Goal: Browse casually: Explore the website without a specific task or goal

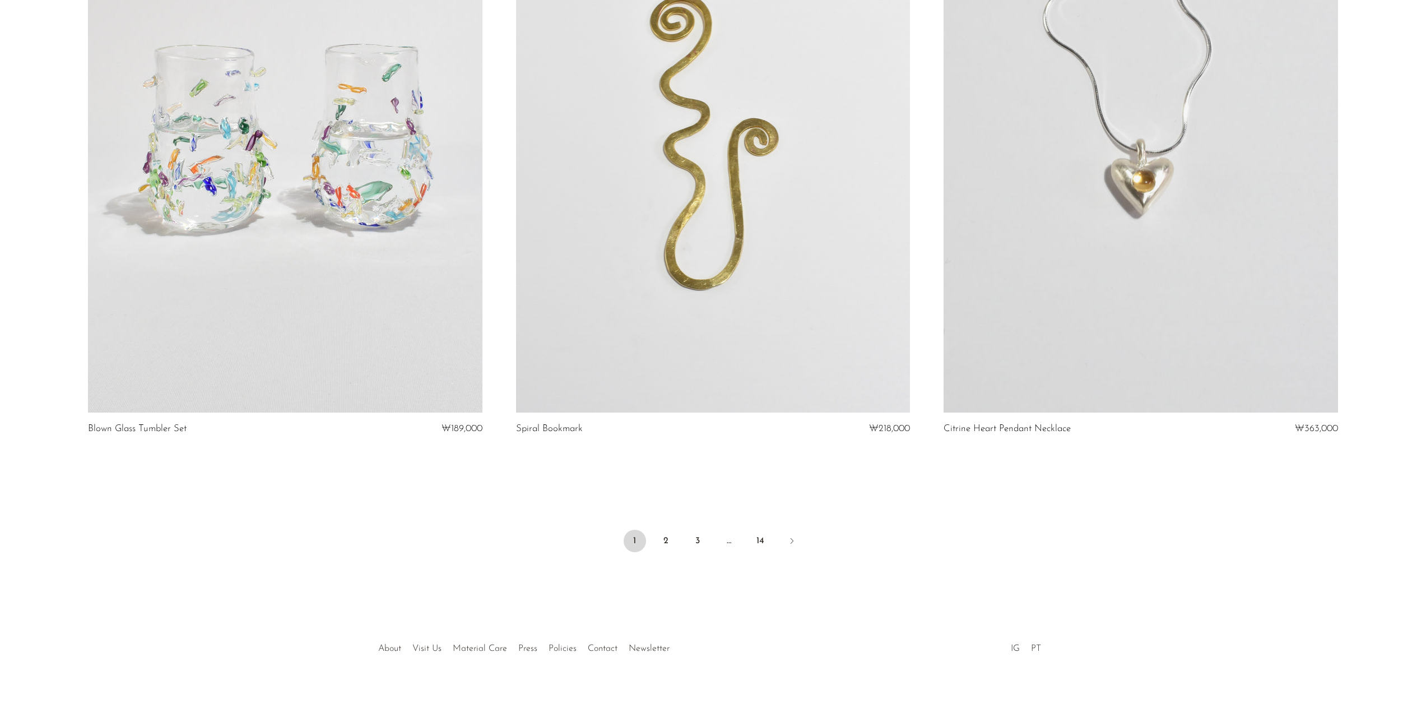
scroll to position [6864, 0]
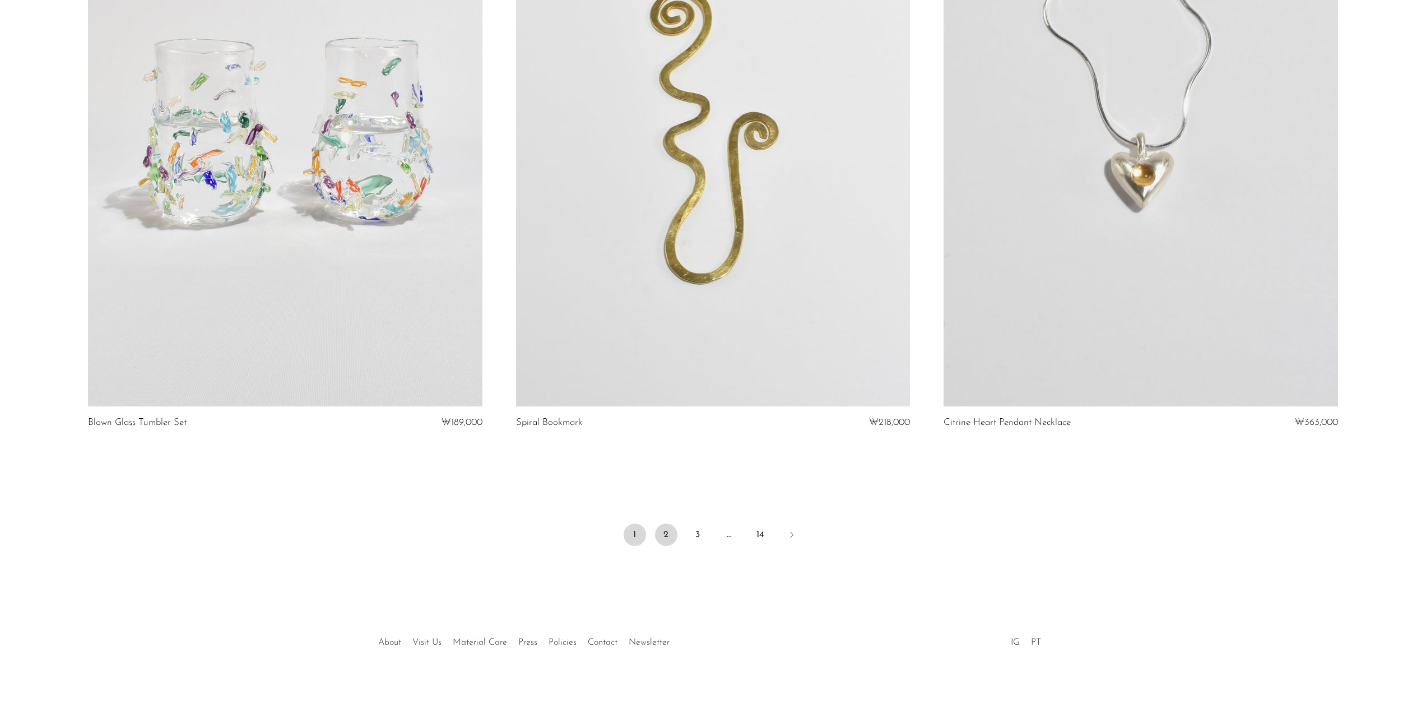
click at [669, 536] on link "2" at bounding box center [666, 534] width 22 height 22
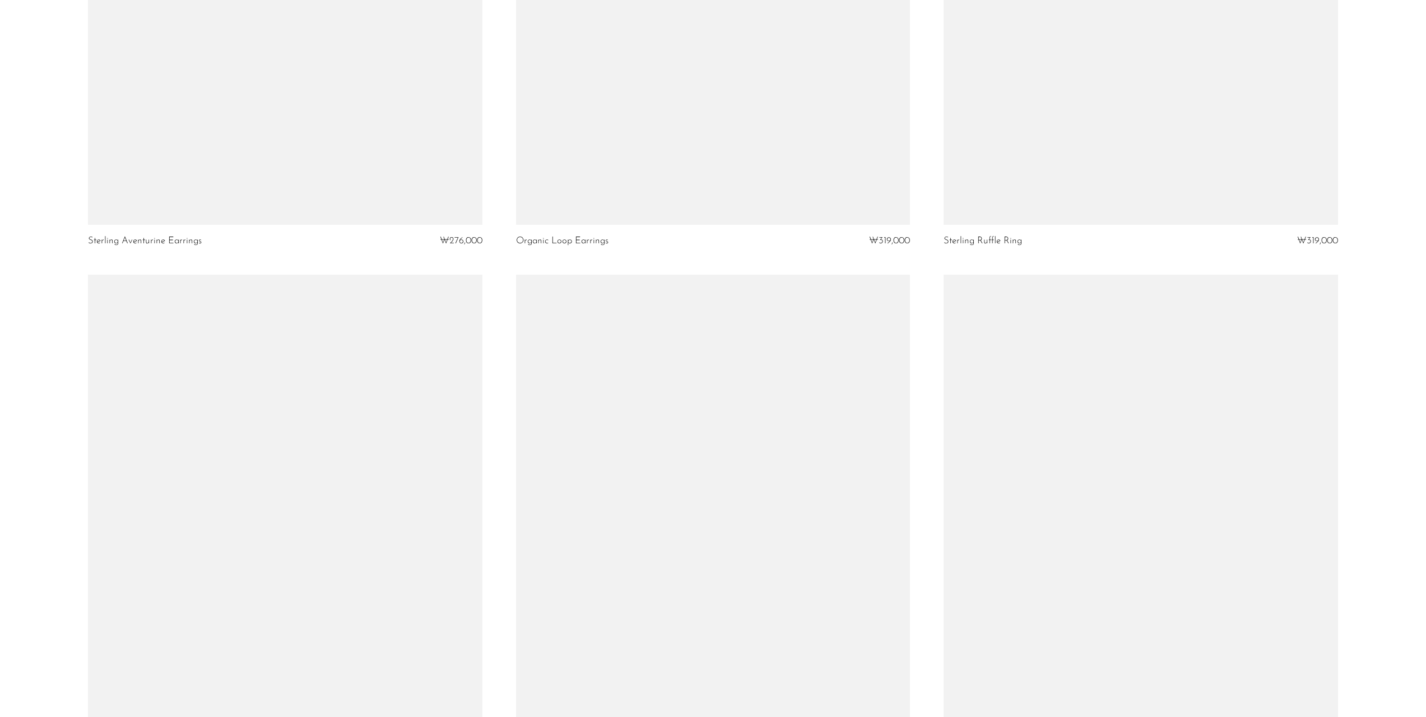
scroll to position [6725, 0]
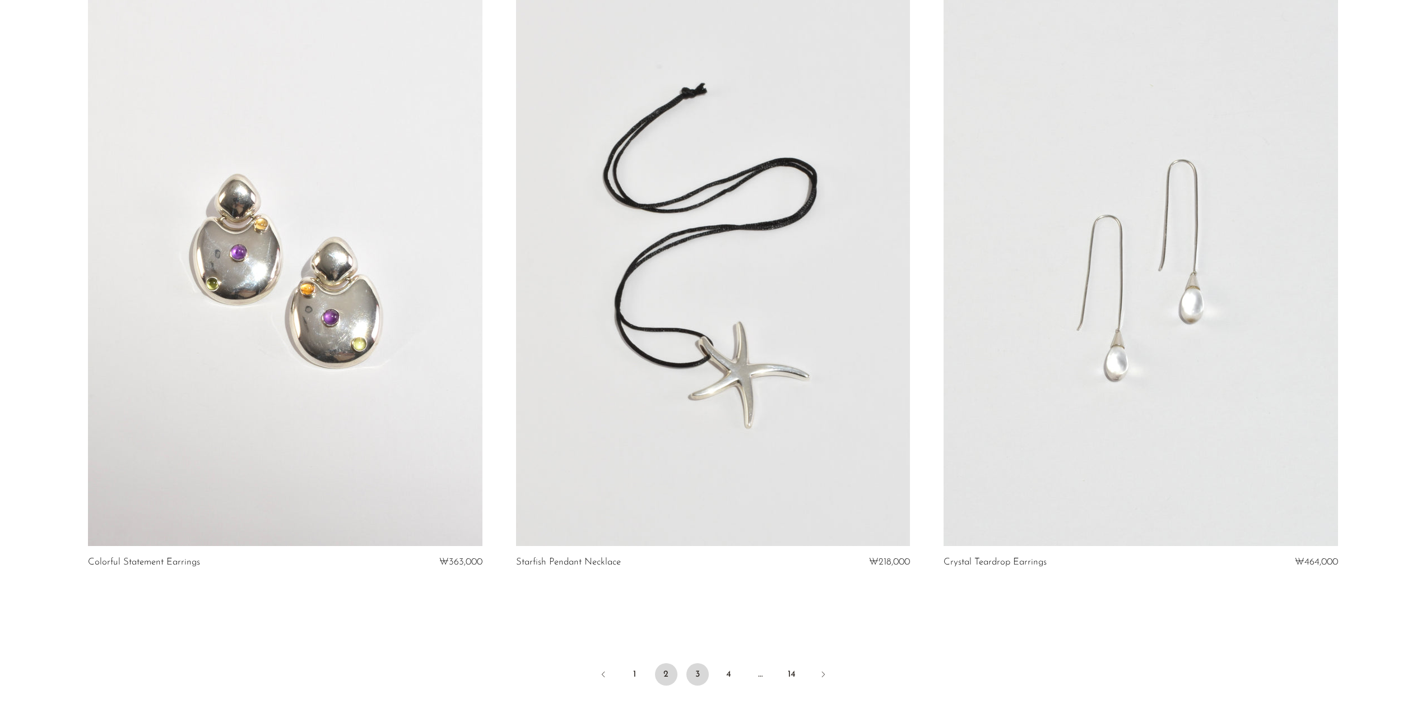
click at [698, 670] on link "3" at bounding box center [697, 674] width 22 height 22
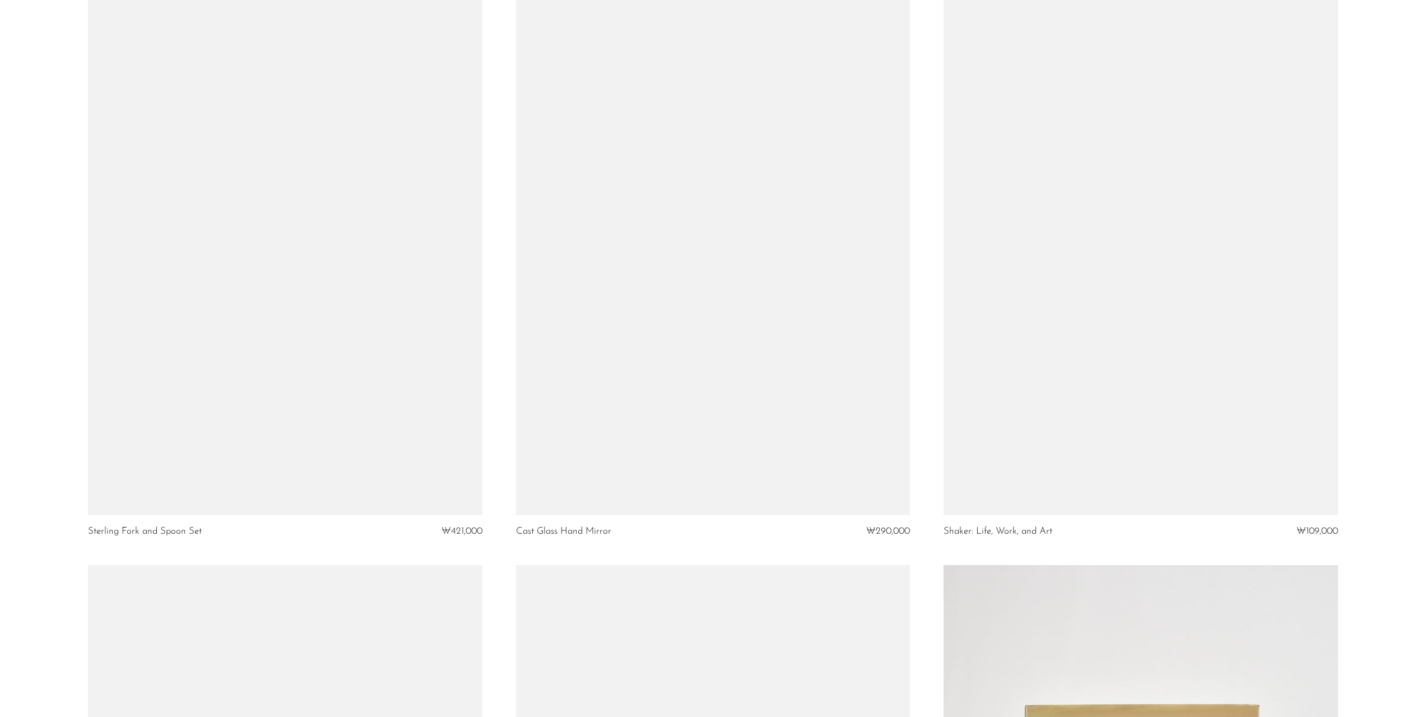
scroll to position [1345, 0]
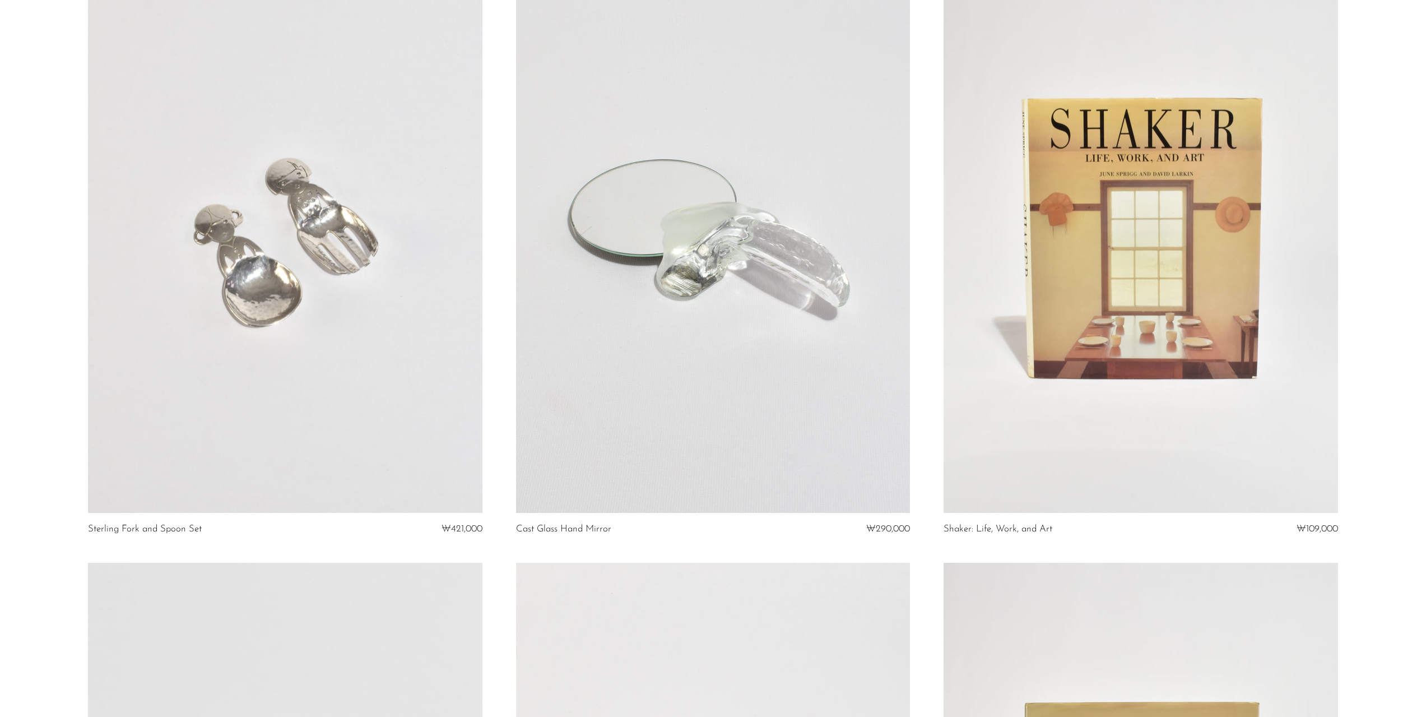
click at [1126, 424] on link at bounding box center [1141, 237] width 394 height 552
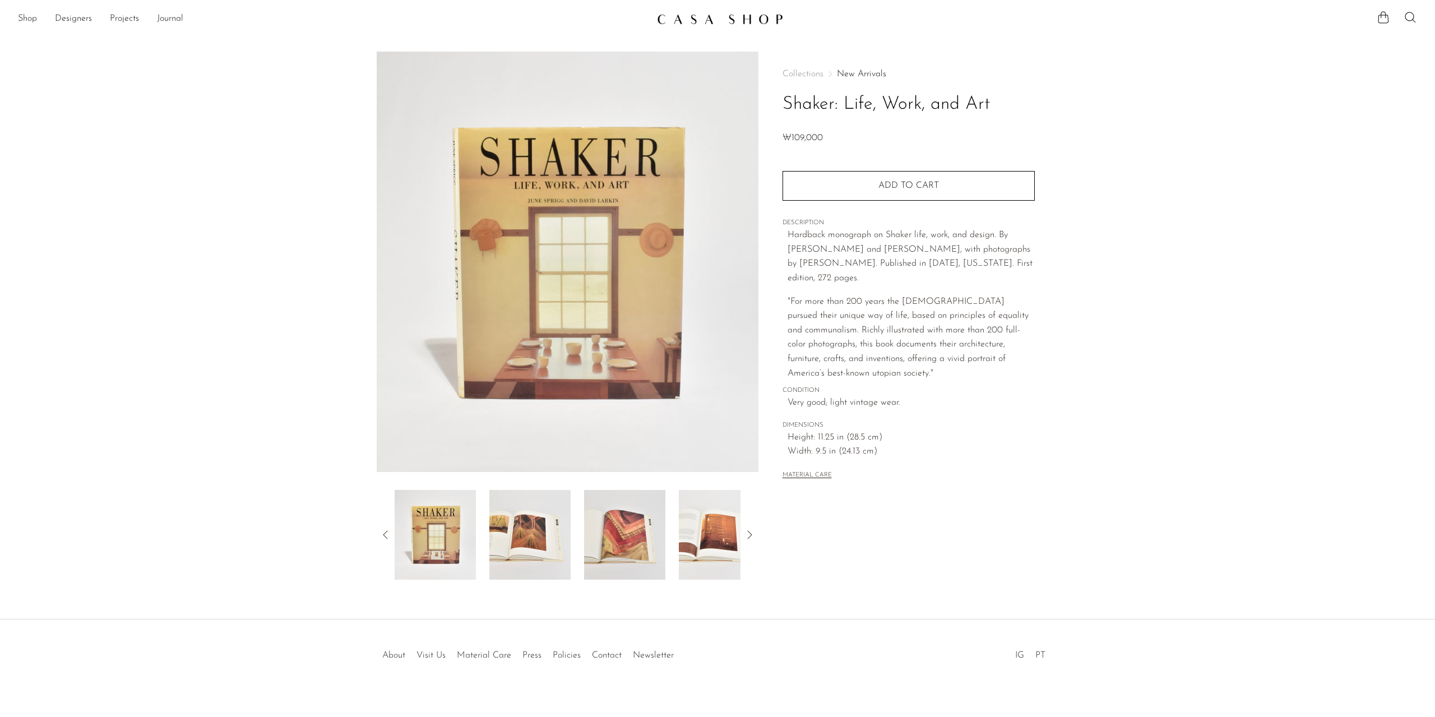
click at [519, 535] on img at bounding box center [529, 535] width 81 height 90
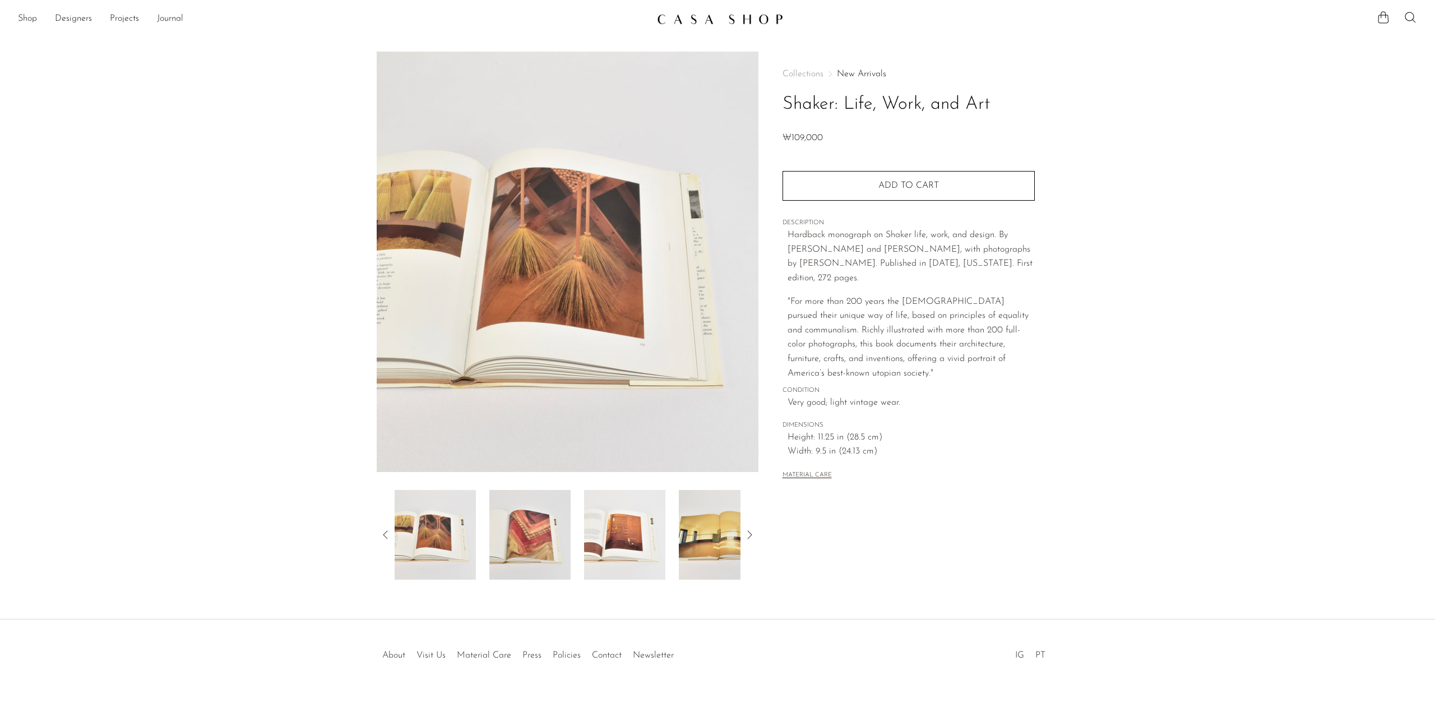
click at [579, 526] on div at bounding box center [568, 535] width 346 height 90
click at [643, 527] on img at bounding box center [624, 535] width 81 height 90
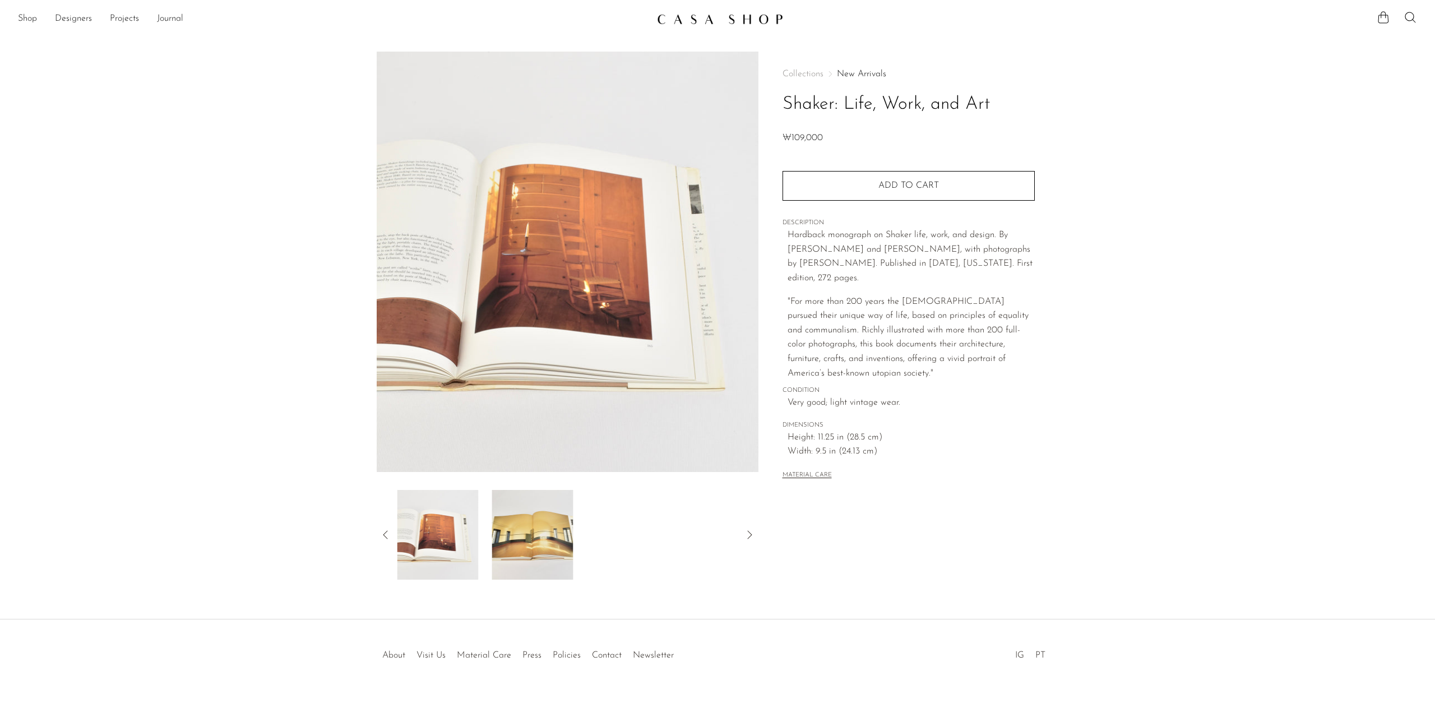
click at [673, 530] on div at bounding box center [568, 535] width 346 height 90
click at [748, 528] on icon at bounding box center [749, 534] width 13 height 13
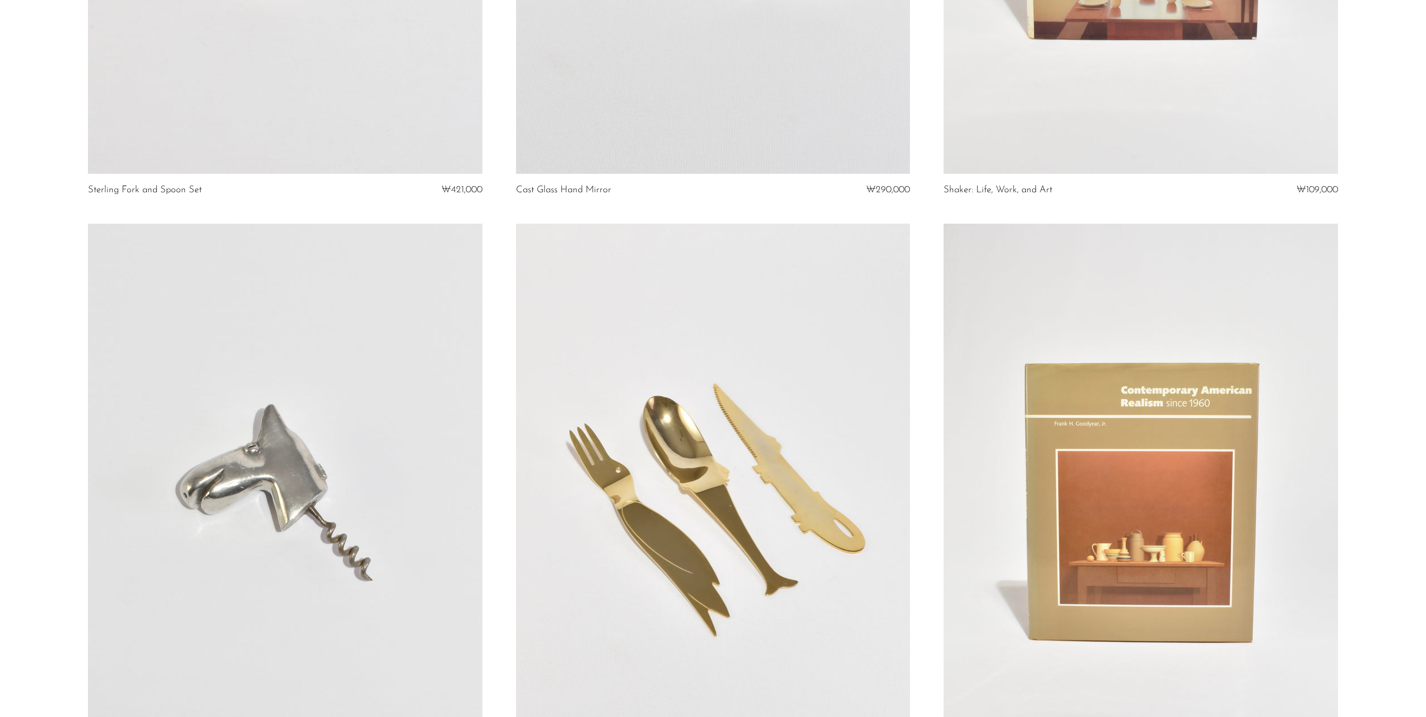
scroll to position [1793, 0]
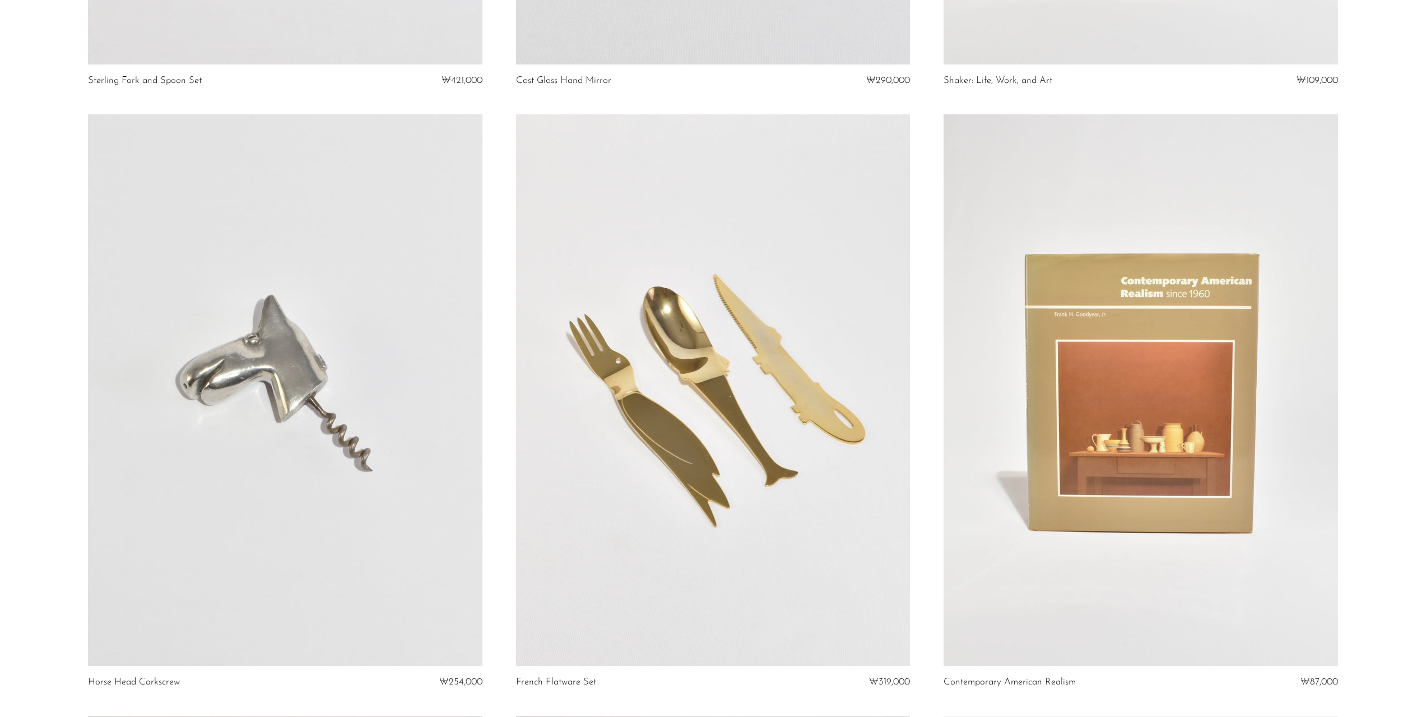
click at [1204, 508] on link at bounding box center [1141, 390] width 394 height 552
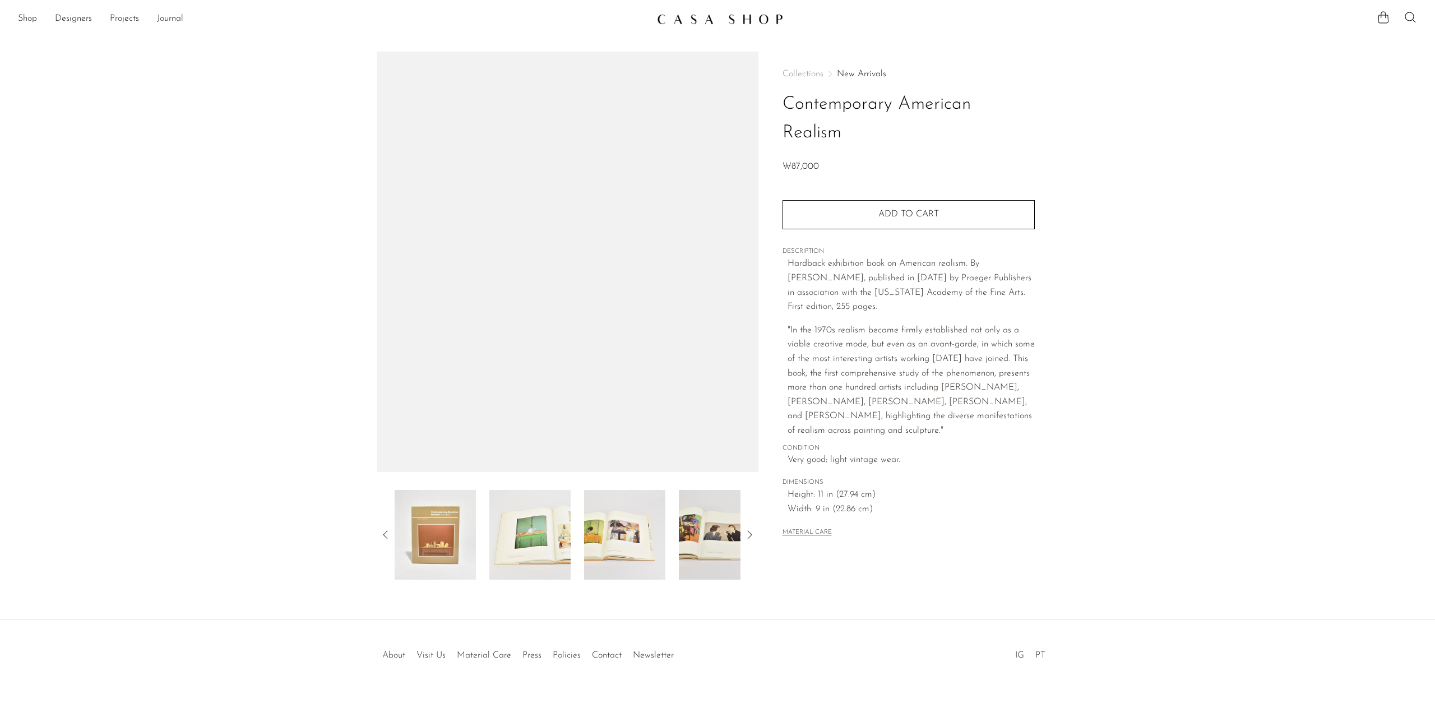
click at [650, 533] on img at bounding box center [624, 535] width 81 height 90
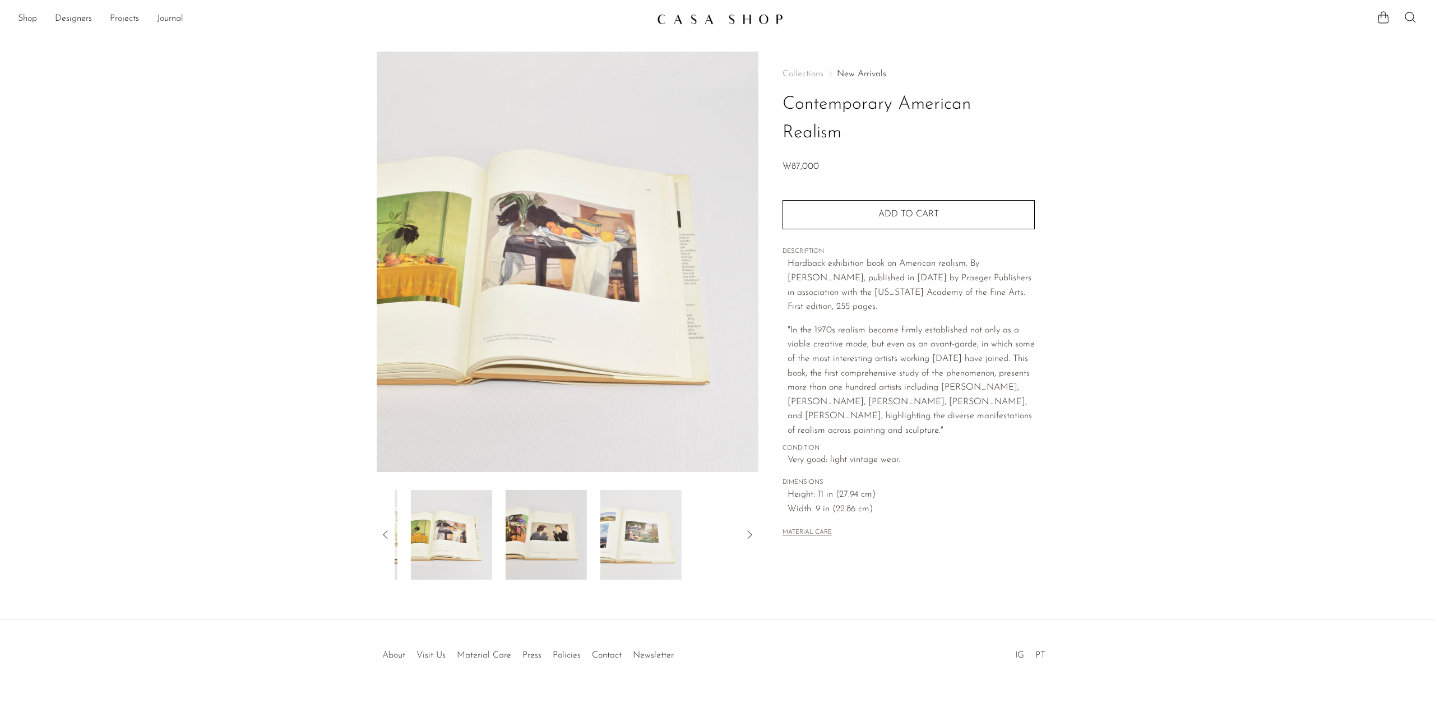
click at [683, 530] on div at bounding box center [568, 535] width 346 height 90
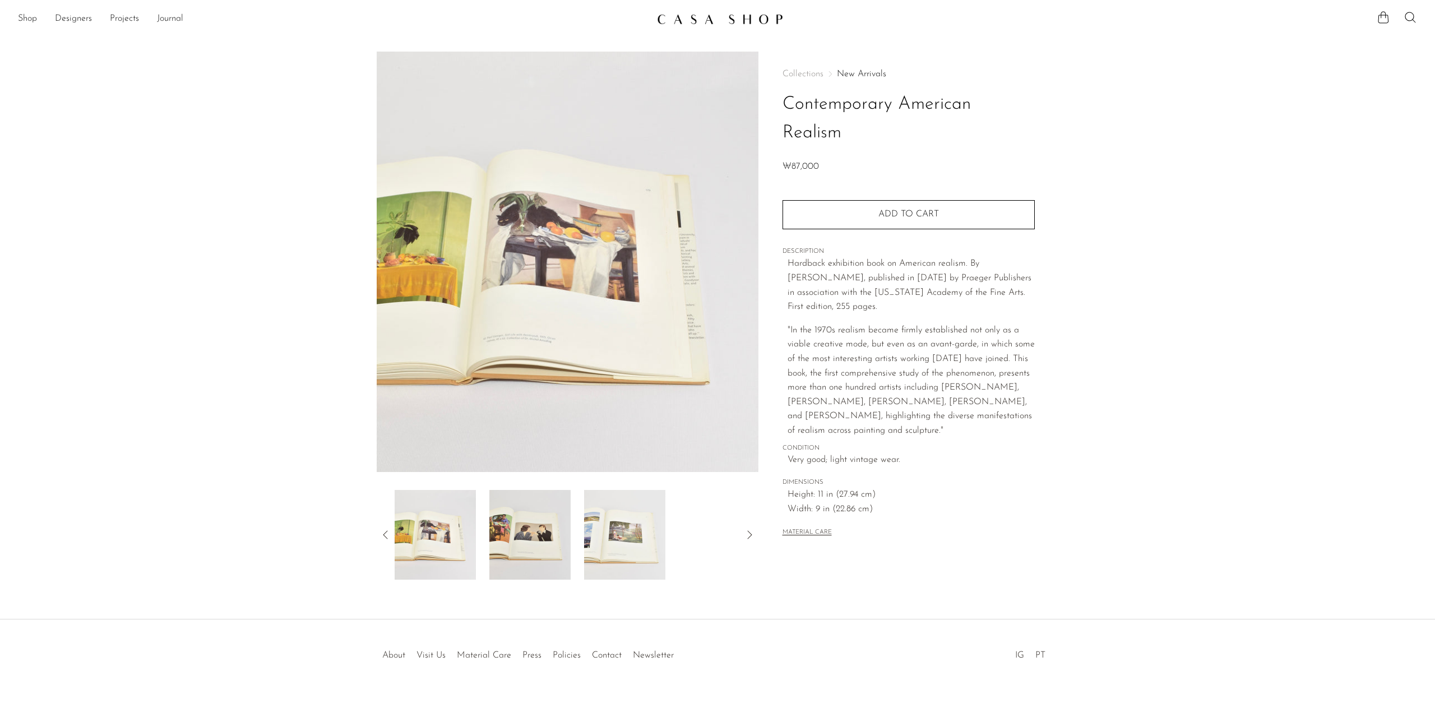
click at [632, 537] on img at bounding box center [624, 535] width 81 height 90
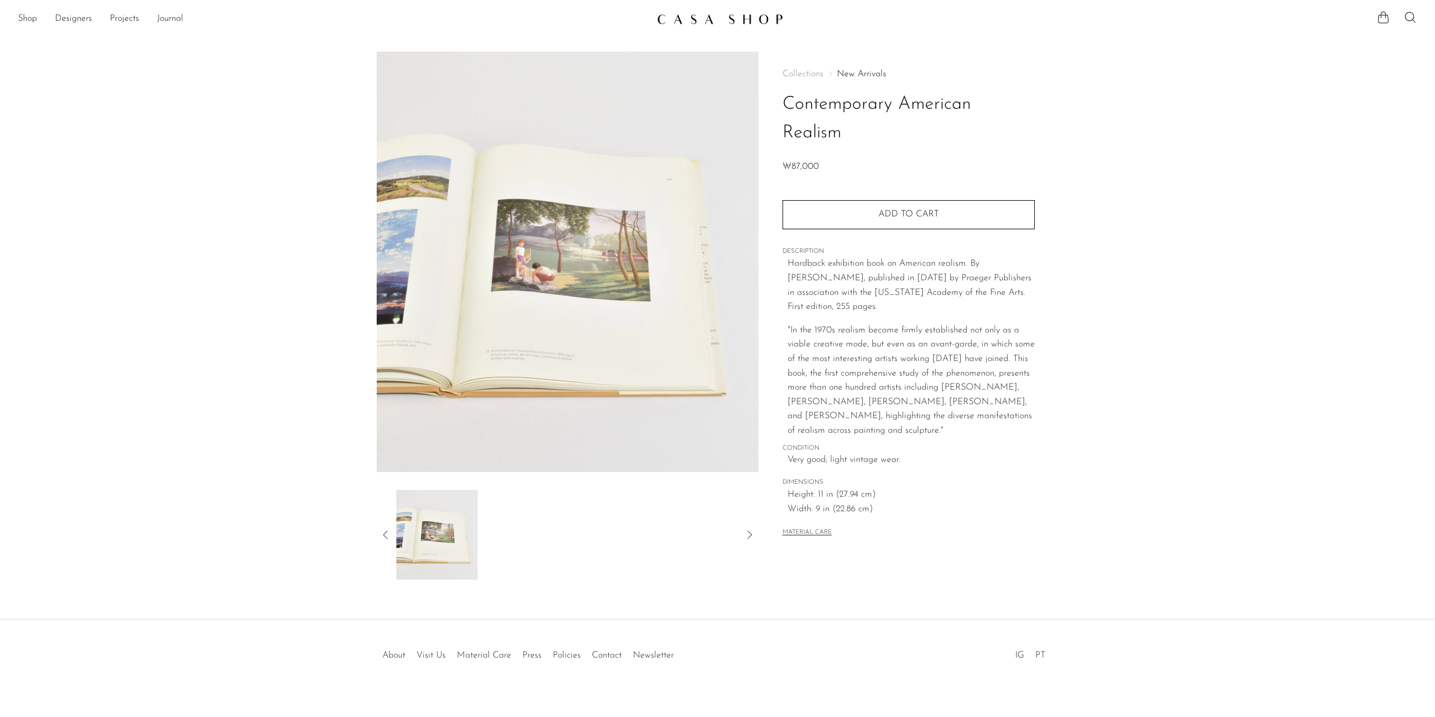
click at [375, 517] on article "Contemporary American Realism ₩87,000" at bounding box center [717, 316] width 717 height 528
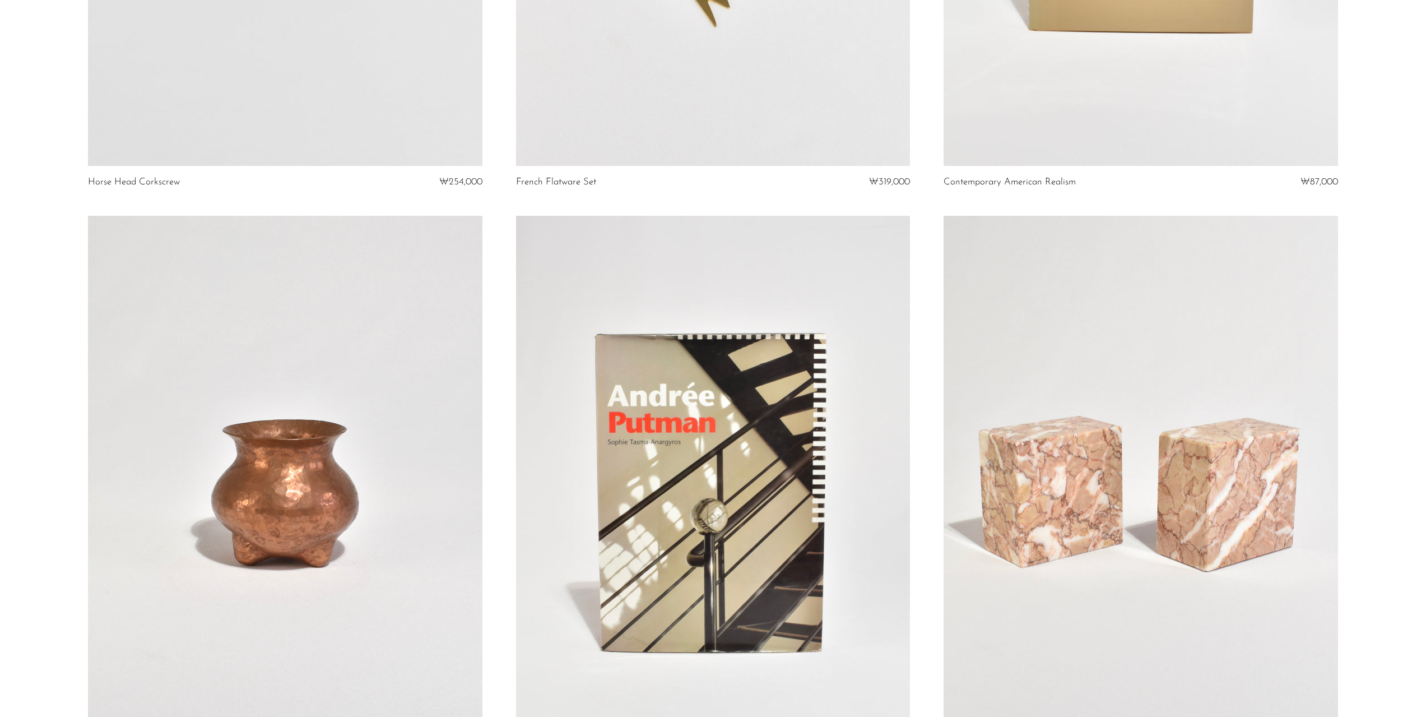
scroll to position [2298, 0]
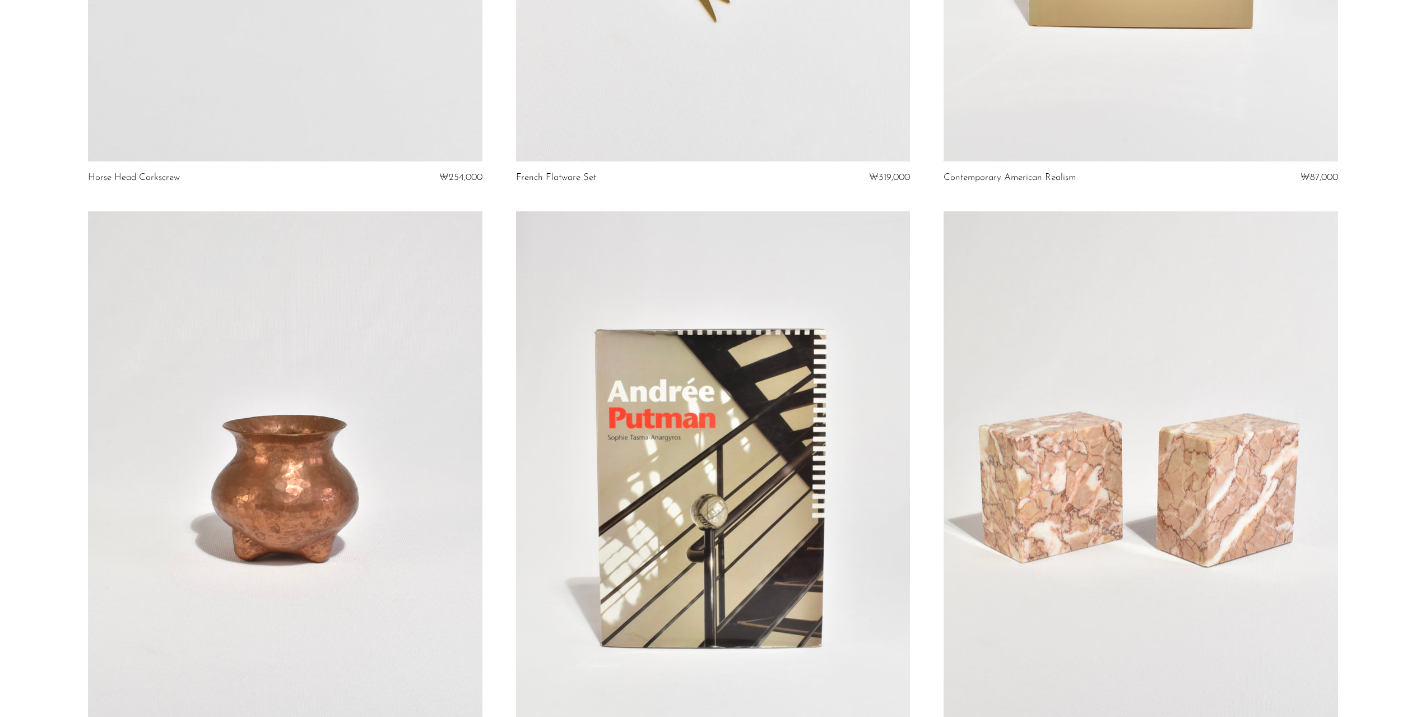
click at [802, 484] on link at bounding box center [713, 487] width 394 height 552
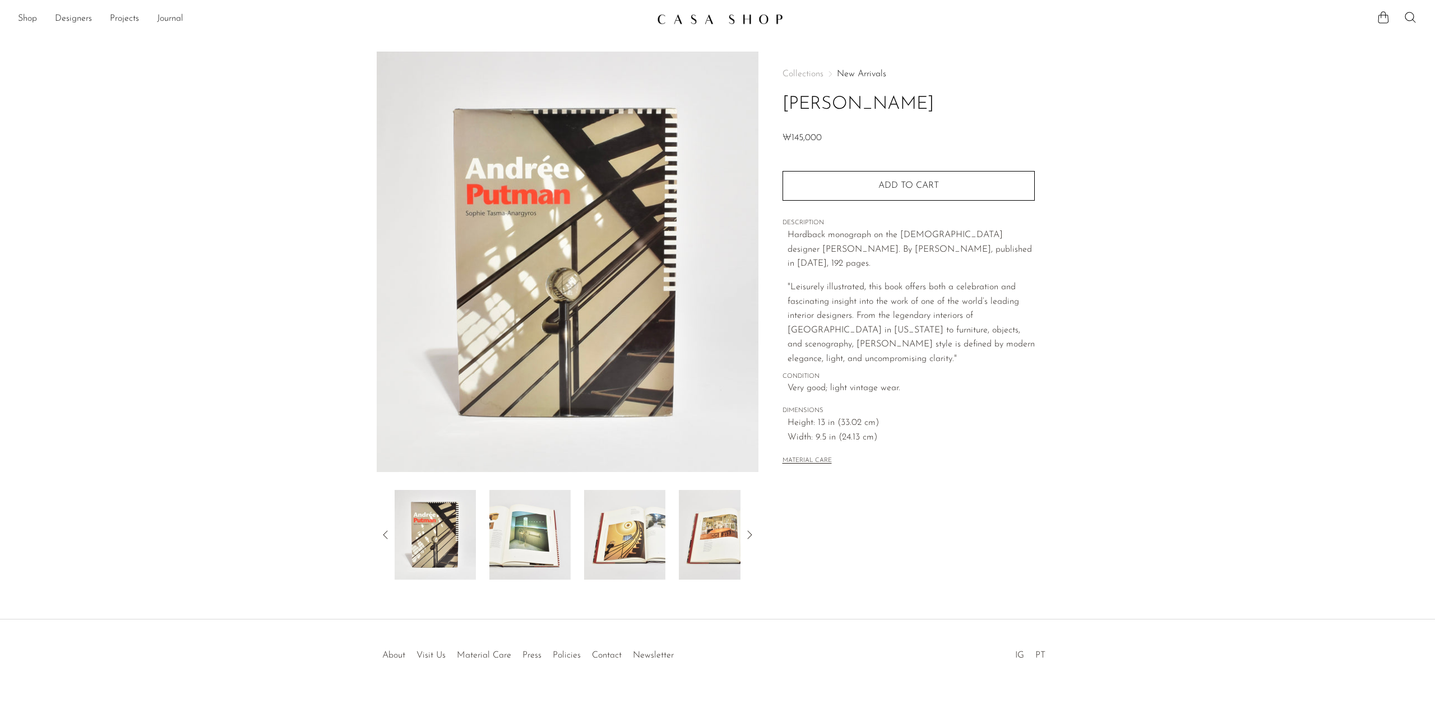
click at [693, 540] on img at bounding box center [719, 535] width 81 height 90
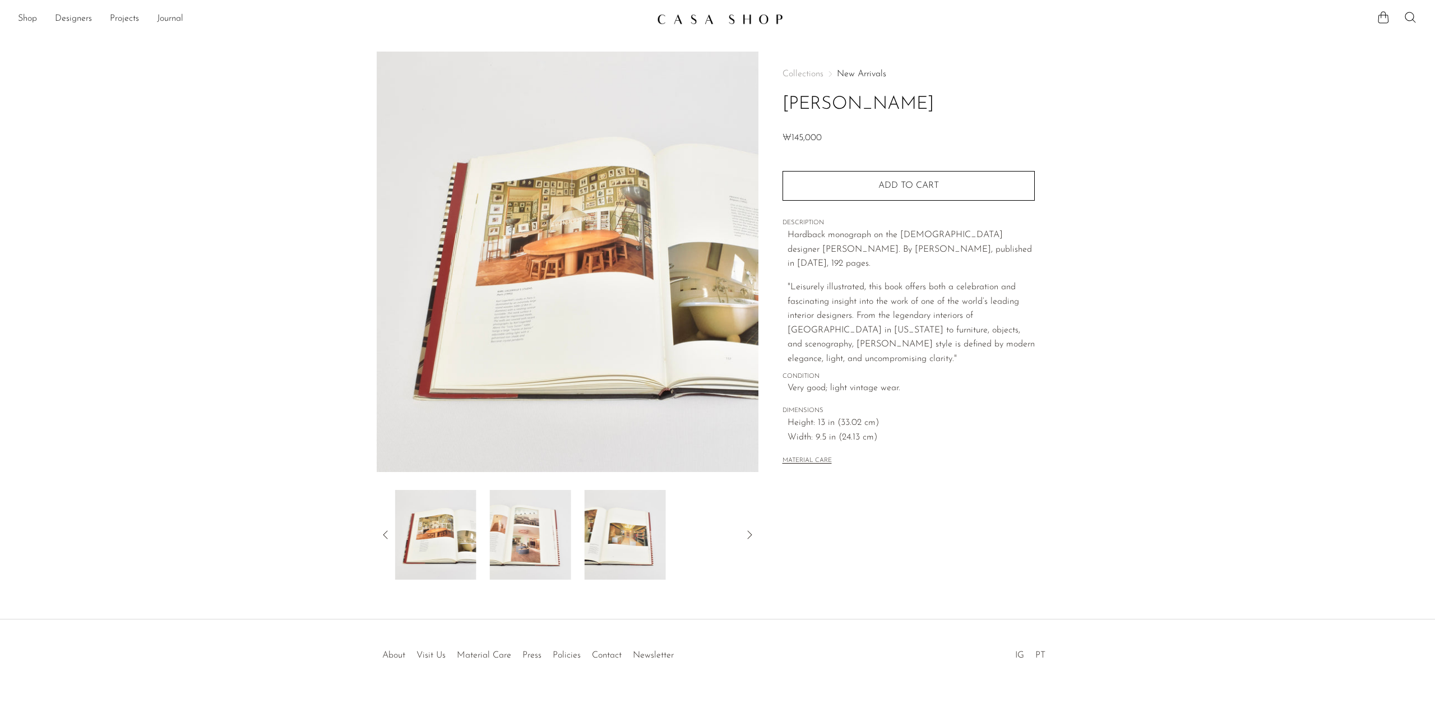
click at [629, 537] on img at bounding box center [624, 535] width 81 height 90
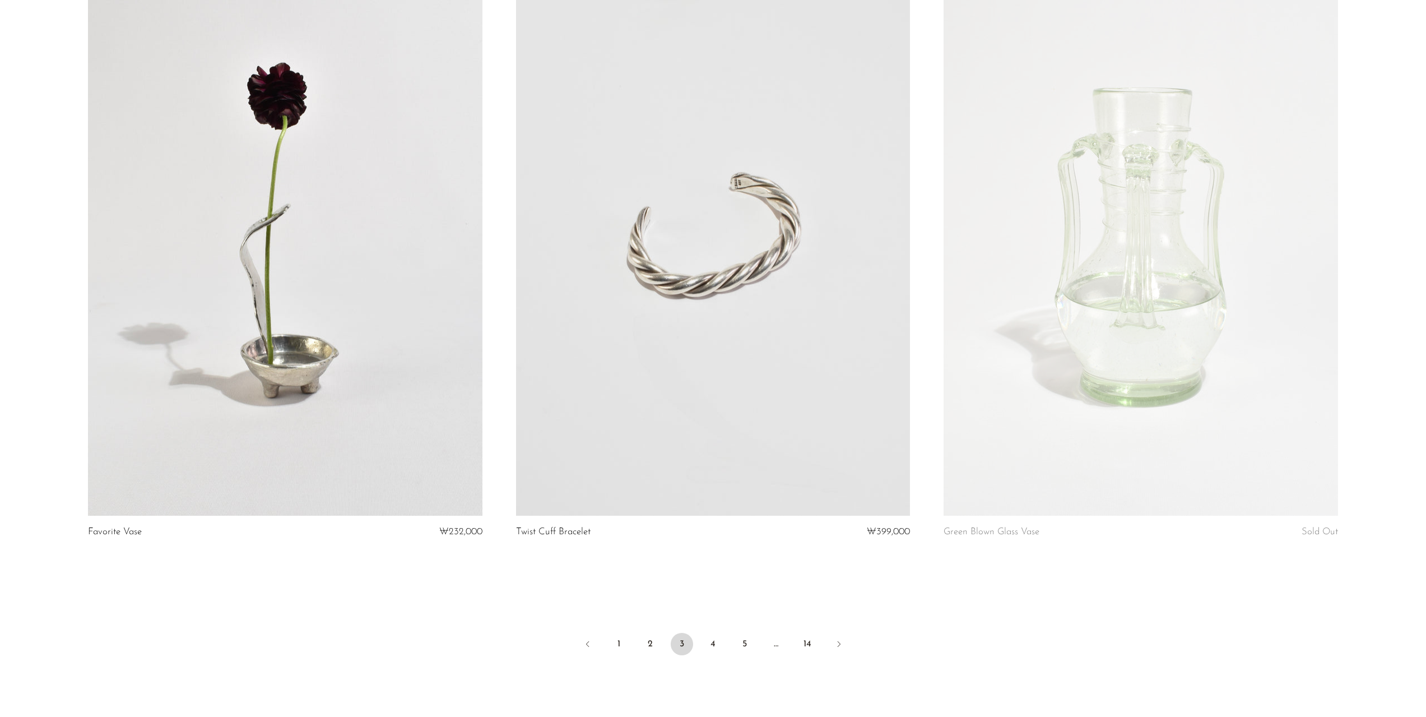
scroll to position [6837, 0]
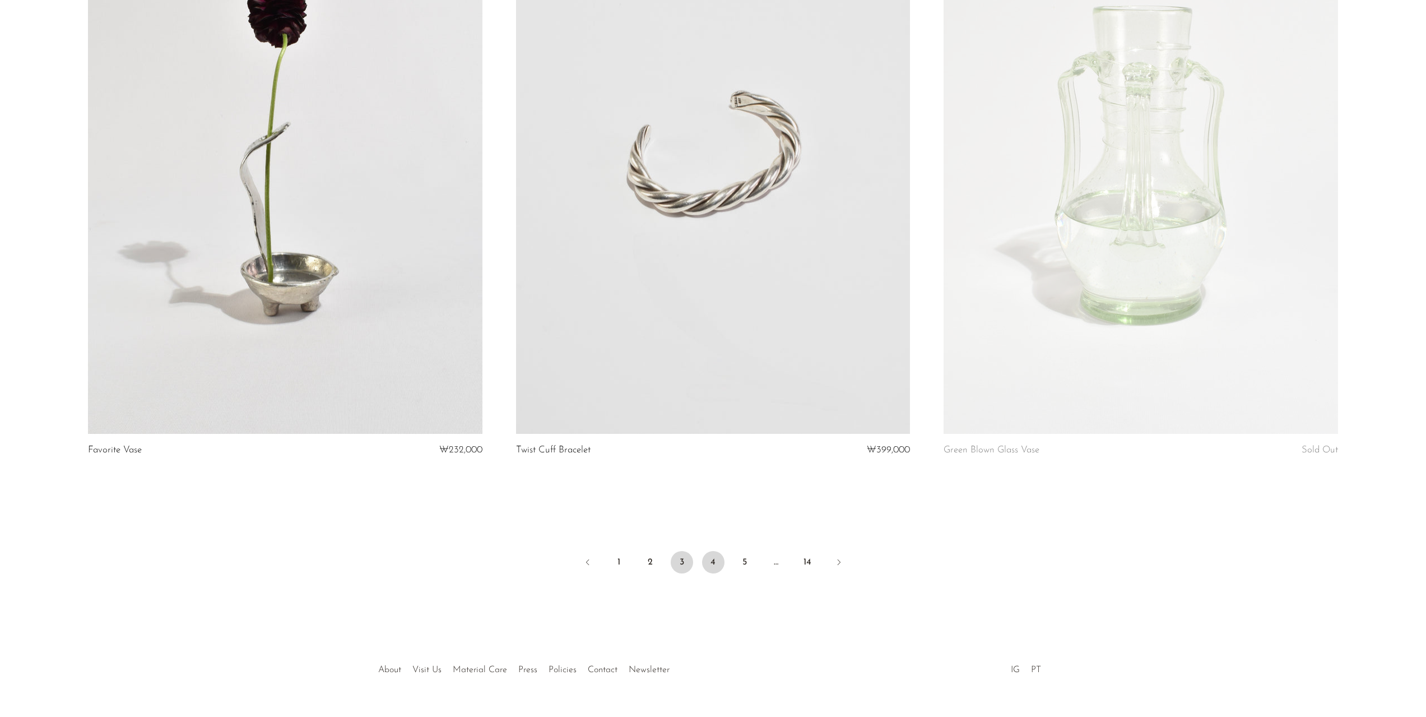
click at [711, 564] on link "4" at bounding box center [713, 562] width 22 height 22
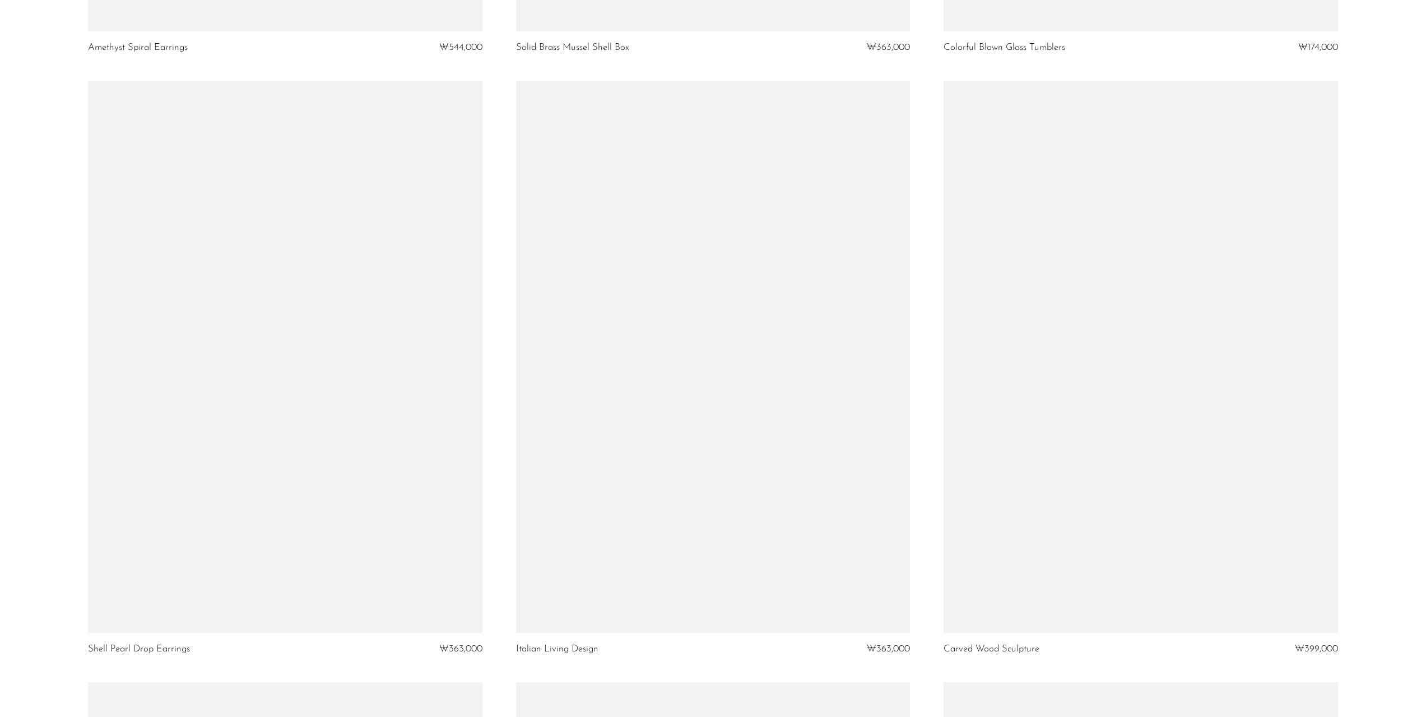
scroll to position [5436, 0]
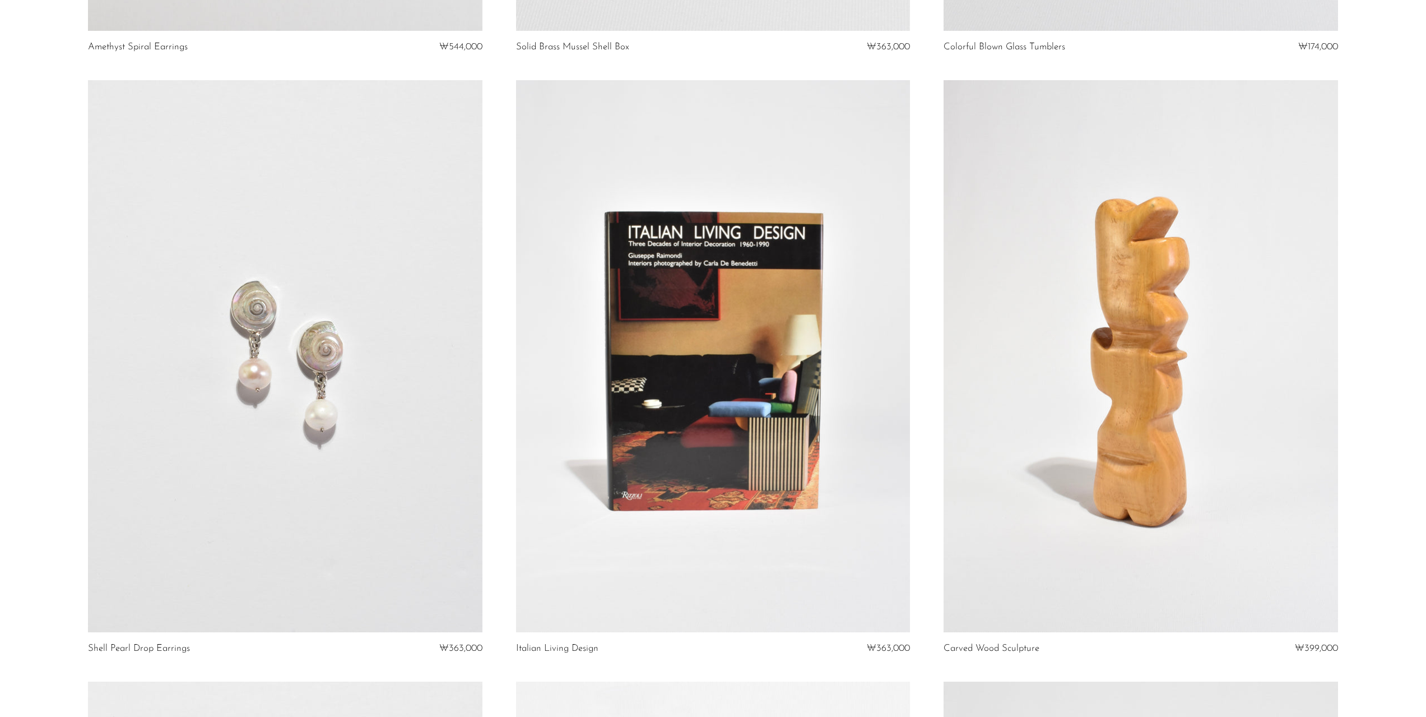
click at [663, 459] on link at bounding box center [713, 356] width 394 height 552
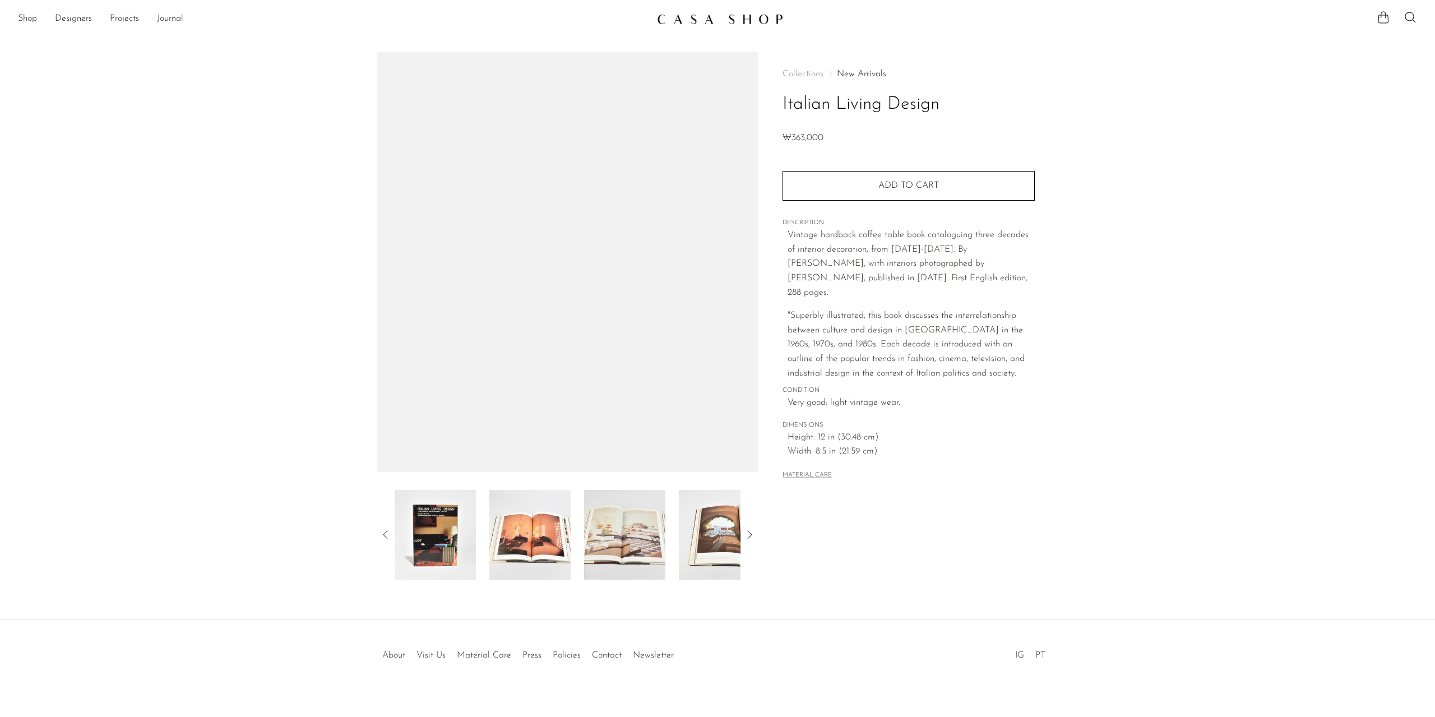
click at [641, 523] on img at bounding box center [624, 535] width 81 height 90
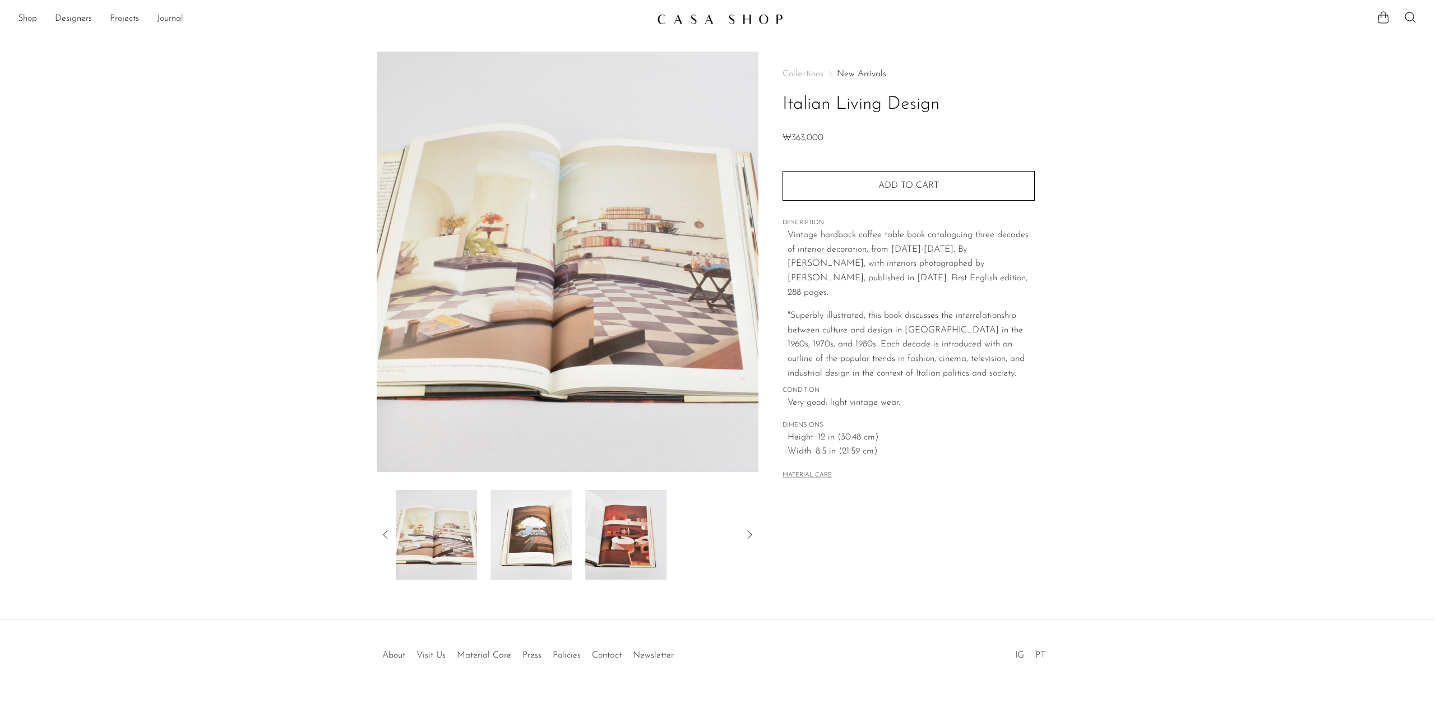
click at [636, 520] on img at bounding box center [625, 535] width 81 height 90
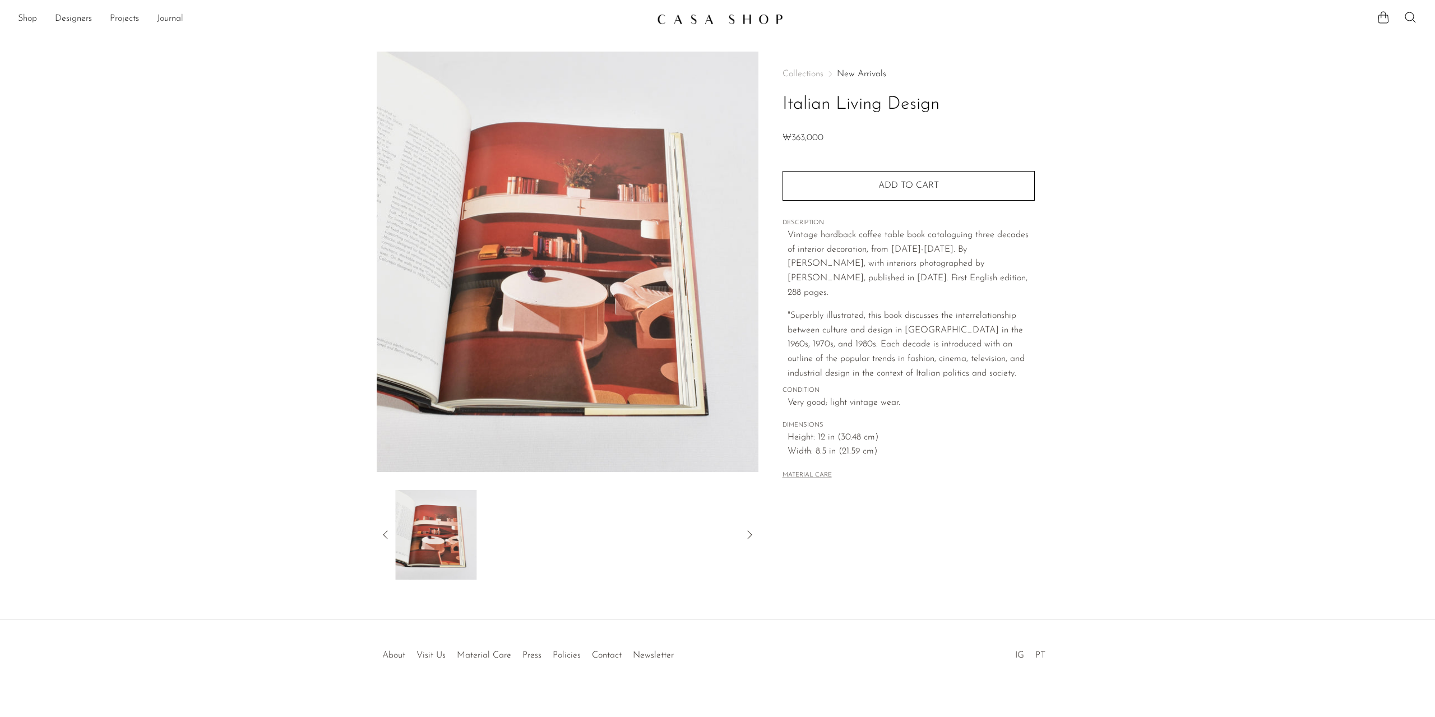
click at [636, 519] on div at bounding box center [568, 535] width 346 height 90
click at [386, 536] on icon at bounding box center [385, 534] width 13 height 13
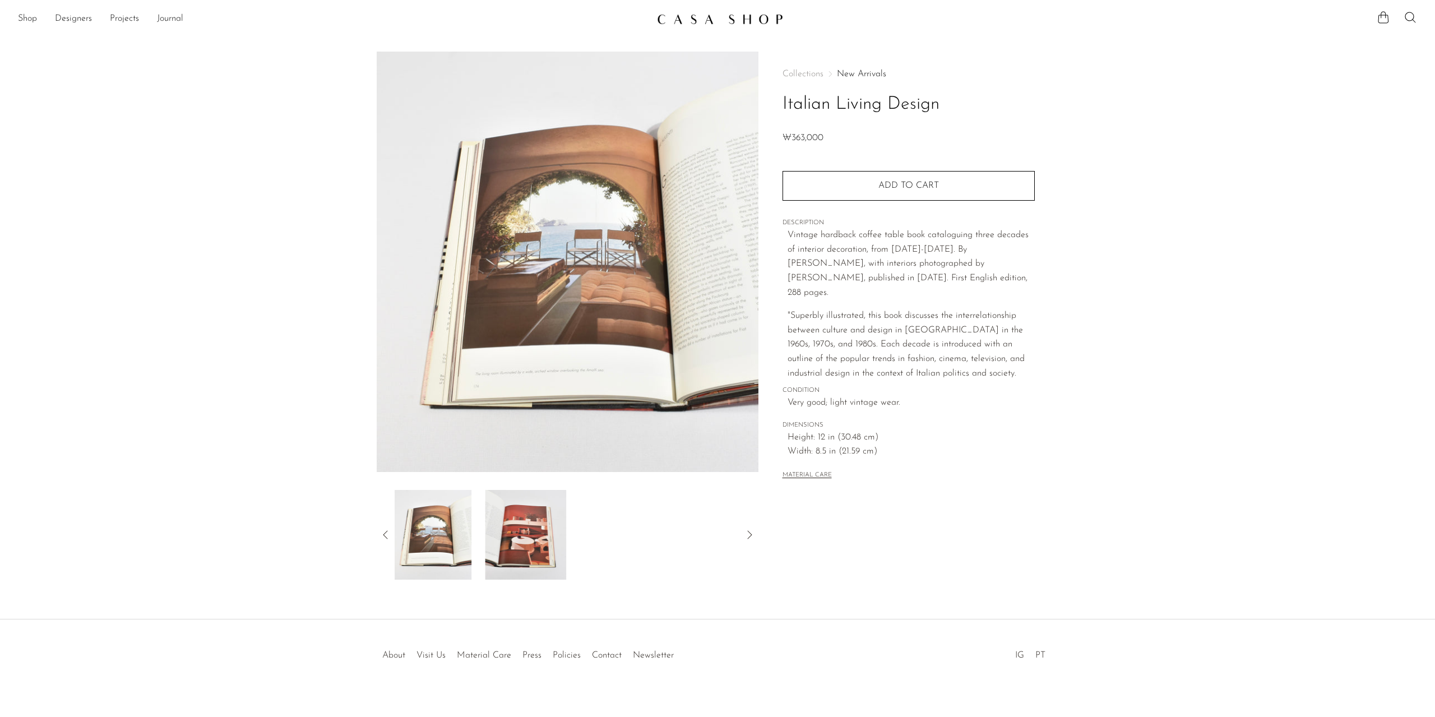
click at [387, 537] on icon at bounding box center [385, 534] width 13 height 13
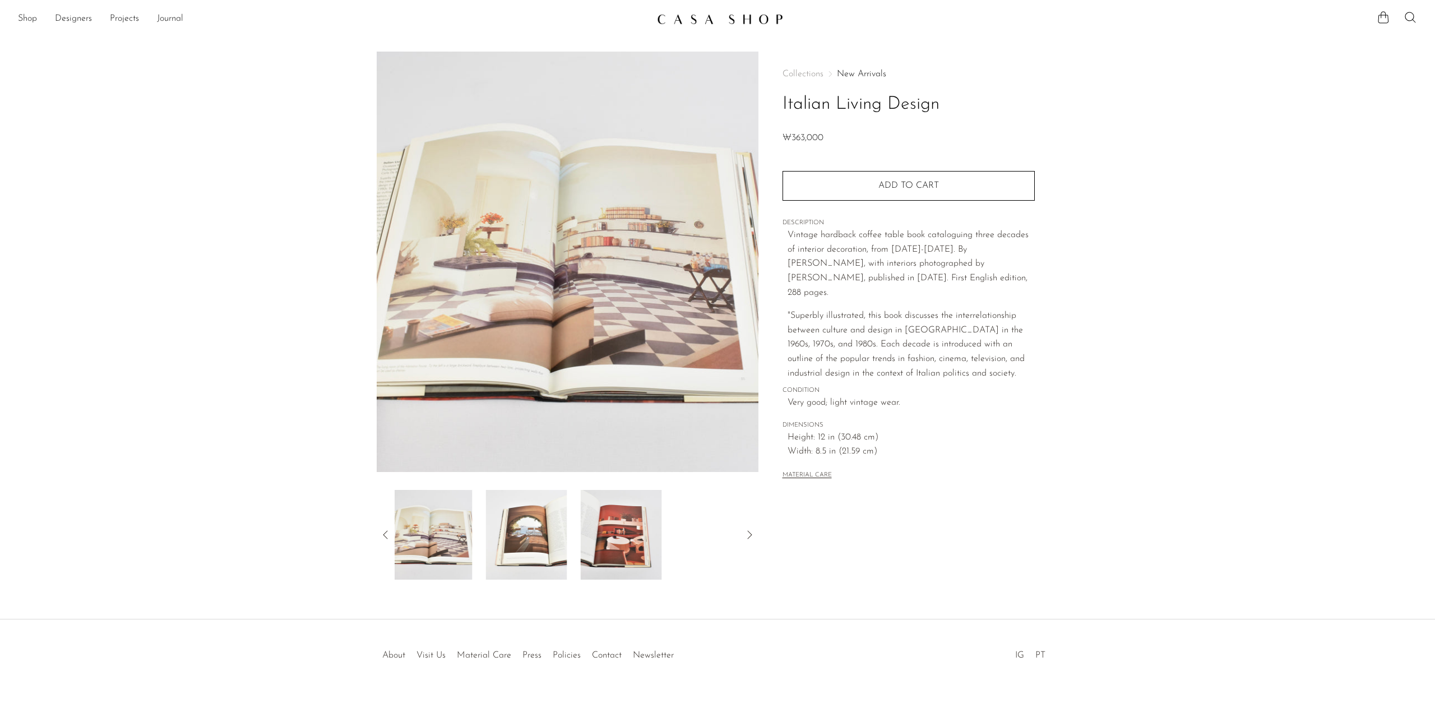
click at [387, 536] on icon at bounding box center [385, 534] width 13 height 13
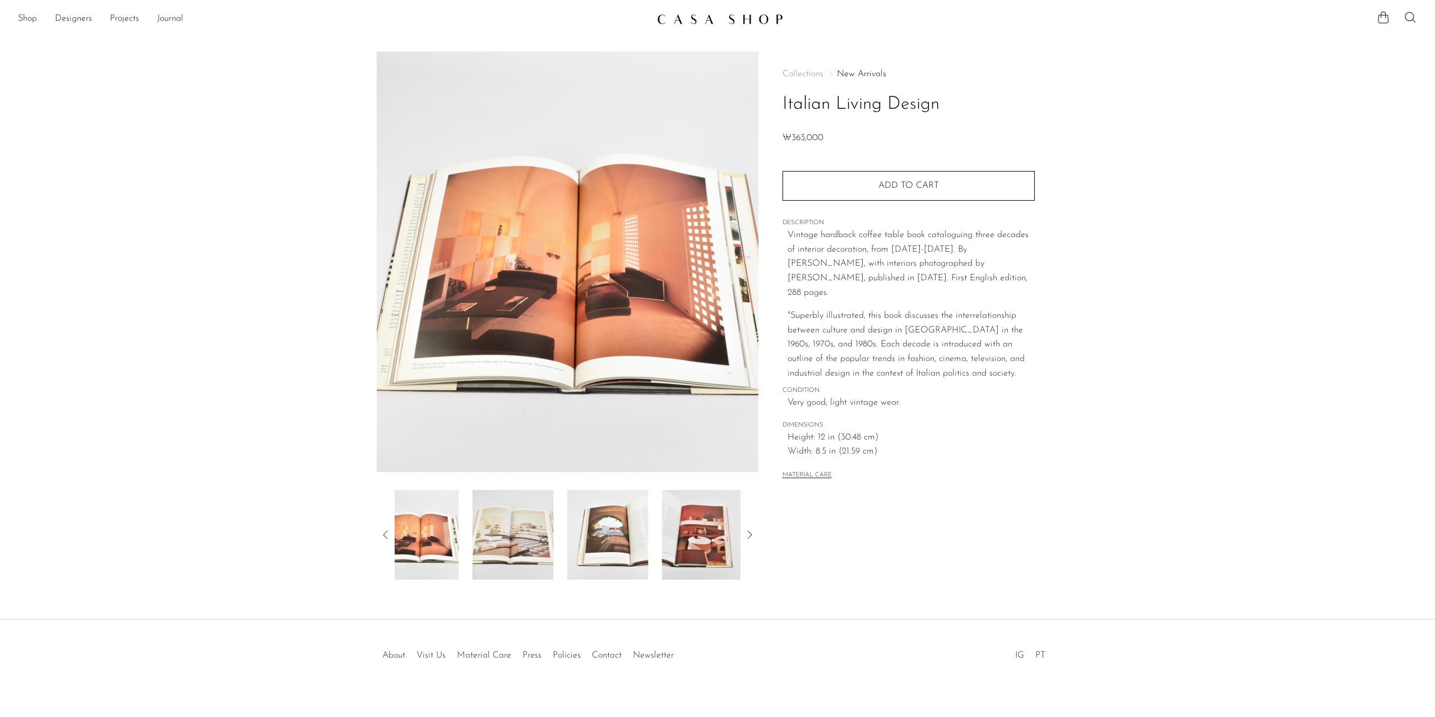
click at [388, 532] on icon at bounding box center [385, 534] width 13 height 13
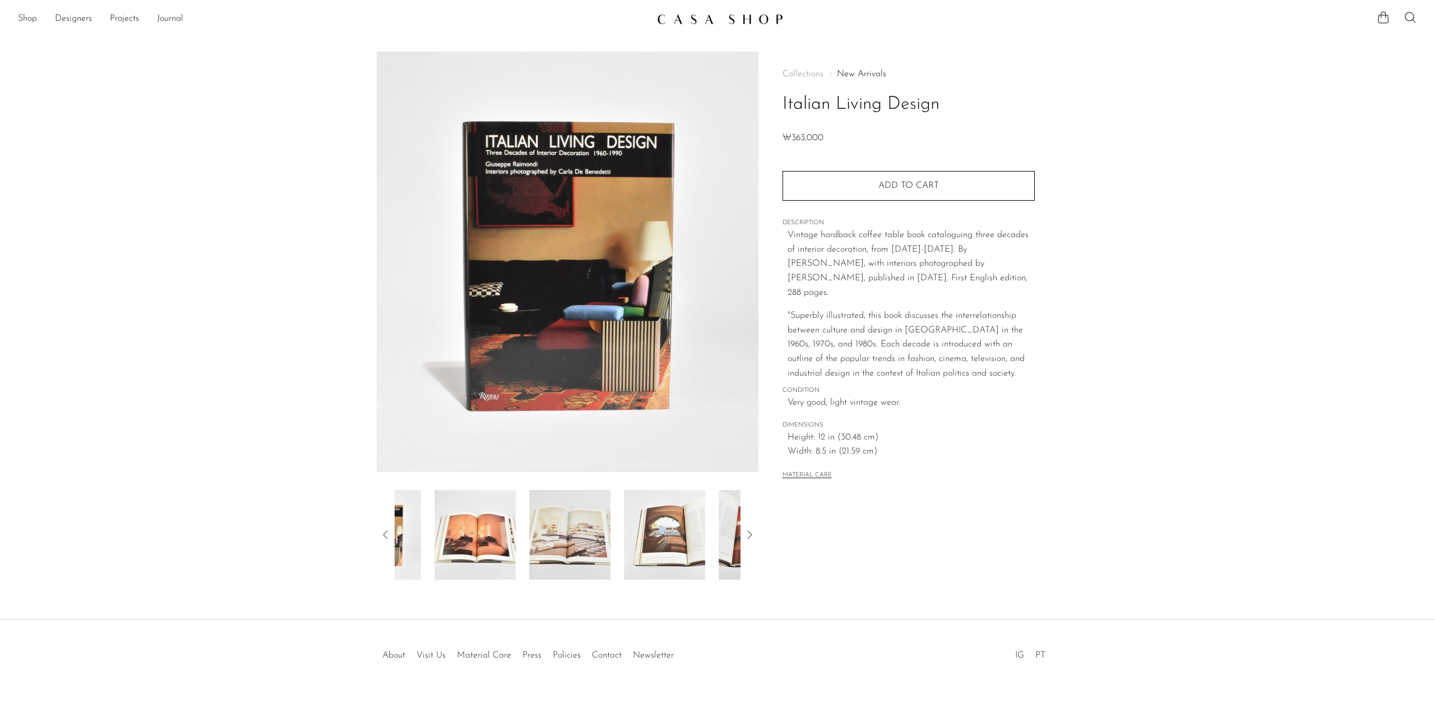
click at [388, 531] on icon at bounding box center [385, 534] width 13 height 13
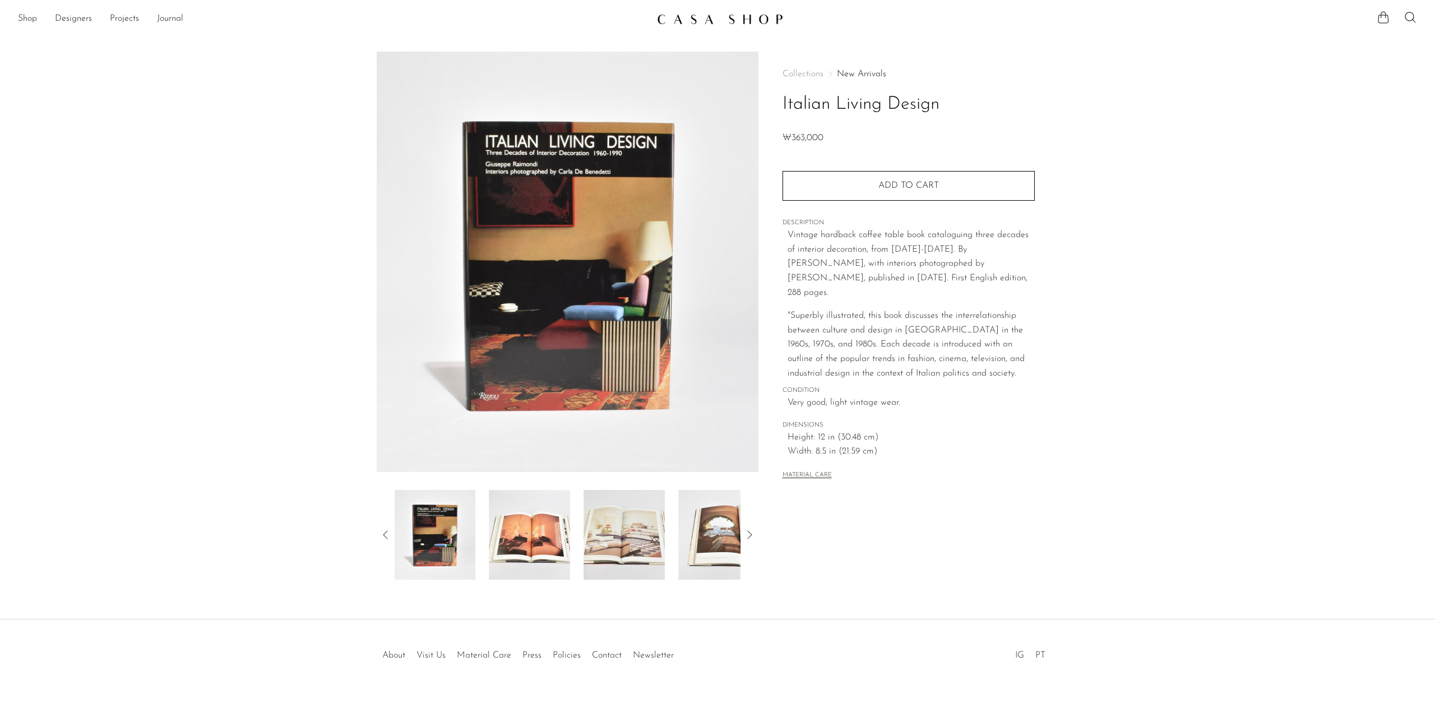
click at [389, 528] on icon at bounding box center [385, 534] width 13 height 13
